Goal: Transaction & Acquisition: Purchase product/service

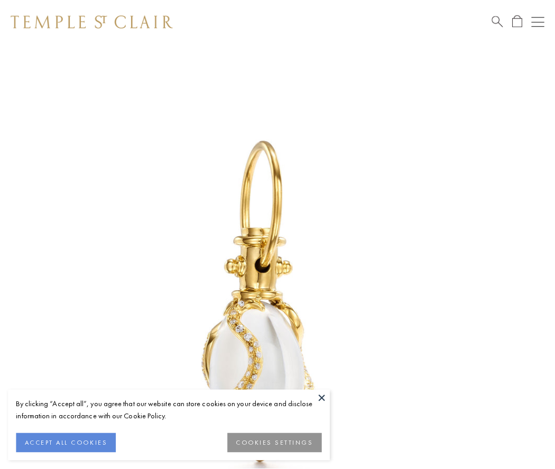
scroll to position [23, 0]
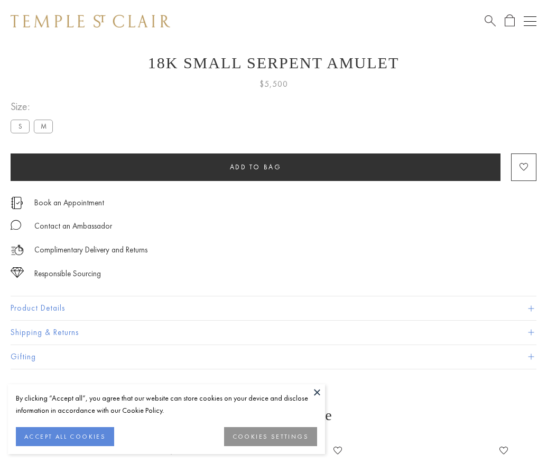
click at [255, 167] on span "Add to bag" at bounding box center [256, 166] width 52 height 9
